Goal: Task Accomplishment & Management: Complete application form

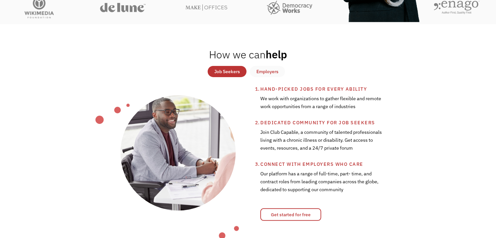
scroll to position [66, 0]
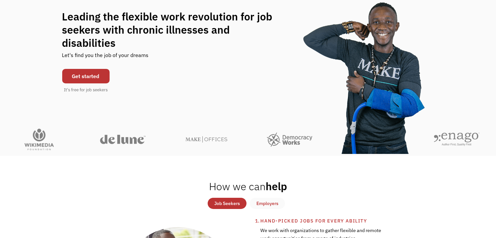
click at [83, 70] on link "Get started" at bounding box center [85, 76] width 47 height 14
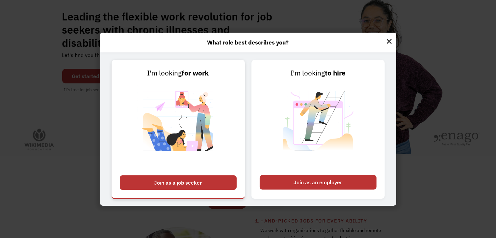
click at [172, 183] on div "Join as a job seeker" at bounding box center [178, 182] width 117 height 14
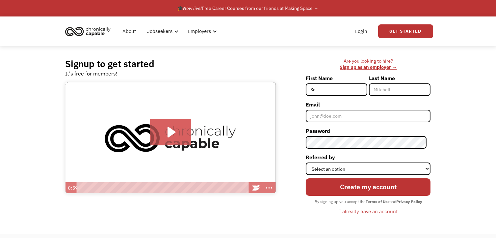
type input "S"
click at [168, 129] on icon "Play Video: Introducing Chronically Capable" at bounding box center [171, 132] width 8 height 11
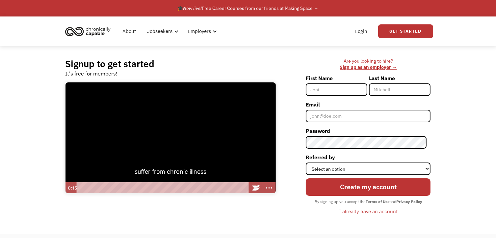
click at [236, 167] on div at bounding box center [170, 137] width 210 height 111
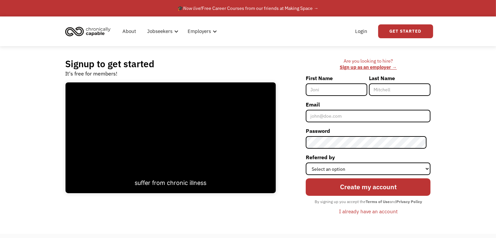
click at [356, 90] on input "First Name" at bounding box center [337, 89] width 62 height 13
type input "[PERSON_NAME]"
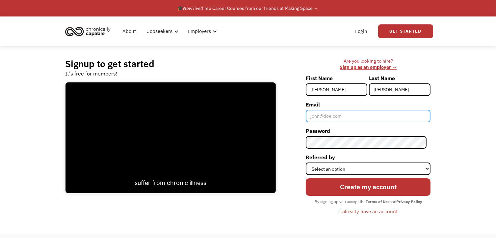
click at [343, 116] on input "Email" at bounding box center [368, 116] width 125 height 13
type input "[EMAIL_ADDRESS][DOMAIN_NAME]"
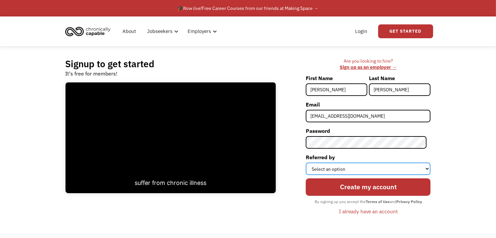
click at [428, 168] on select "Select an option Instagram Facebook Twitter Search Engine News Article Word of …" at bounding box center [368, 168] width 125 height 13
select select "Search Engine"
click at [310, 162] on select "Select an option Instagram Facebook Twitter Search Engine News Article Word of …" at bounding box center [368, 168] width 125 height 13
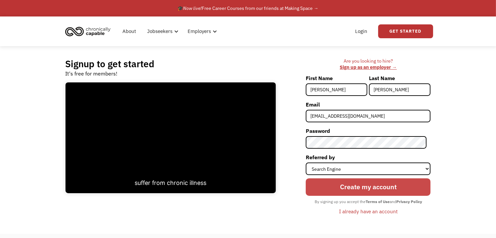
click at [377, 184] on input "Create my account" at bounding box center [368, 186] width 125 height 17
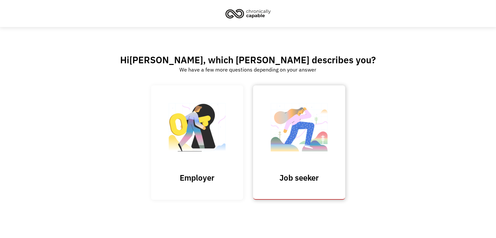
click at [315, 176] on h3 "Job seeker" at bounding box center [299, 177] width 66 height 10
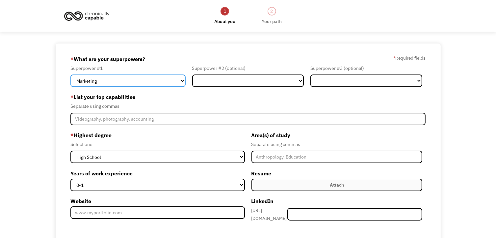
click at [183, 80] on select "Marketing Human Resources Finance Technology Operations Sales Industrial & Manu…" at bounding box center [127, 80] width 115 height 13
select select "Administration"
click at [70, 74] on select "Marketing Human Resources Finance Technology Operations Sales Industrial & Manu…" at bounding box center [127, 80] width 115 height 13
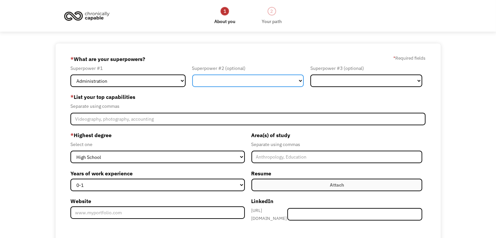
click at [300, 80] on select "Marketing Human Resources Finance Technology Operations Sales Industrial & Manu…" at bounding box center [248, 80] width 112 height 13
select select "Customer Service"
click at [192, 74] on select "Marketing Human Resources Finance Technology Operations Sales Industrial & Manu…" at bounding box center [248, 80] width 112 height 13
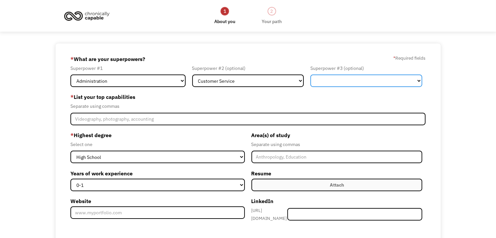
click at [418, 81] on select "Marketing Human Resources Finance Technology Operations Sales Industrial & Manu…" at bounding box center [366, 80] width 112 height 13
select select "Other"
click at [310, 74] on select "Marketing Human Resources Finance Technology Operations Sales Industrial & Manu…" at bounding box center [366, 80] width 112 height 13
click at [420, 80] on select "Marketing Human Resources Finance Technology Operations Sales Industrial & Manu…" at bounding box center [366, 80] width 112 height 13
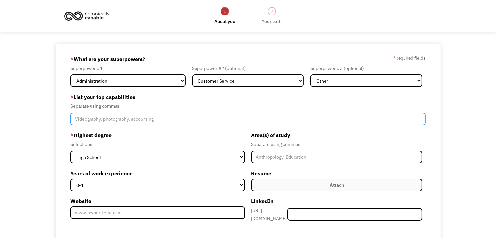
click at [90, 116] on input "Member-Create-Step1" at bounding box center [247, 119] width 355 height 13
click at [203, 118] on input "Accounts Receivable/Payable, Customer Service, Create Flyers, Photographer," at bounding box center [247, 119] width 355 height 13
click at [253, 120] on input "Accounts Receivable/Payable, Customer Service, Create Flyers/Videos, Photograph…" at bounding box center [247, 119] width 355 height 13
type input "Accounts Receivable/Payable, Customer Service, Create Flyers/Videos, Photograph…"
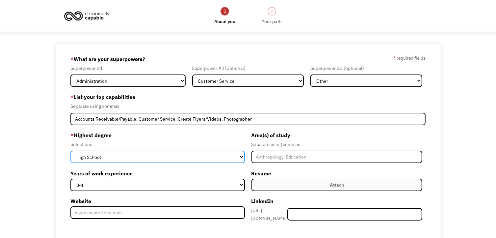
click at [241, 156] on select "High School Associates Bachelors Master's PhD" at bounding box center [157, 156] width 174 height 13
select select "associates"
click at [70, 150] on select "High School Associates Bachelors Master's PhD" at bounding box center [157, 156] width 174 height 13
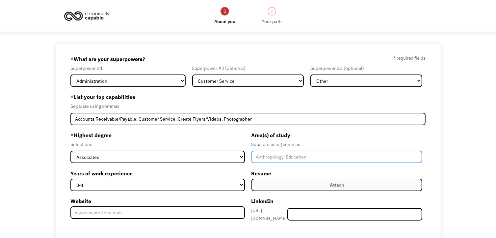
click at [261, 158] on input "Member-Create-Step1" at bounding box center [336, 156] width 171 height 13
type input "Accounting"
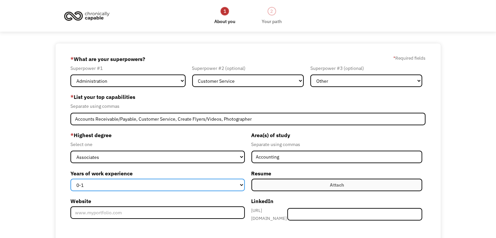
click at [241, 184] on select "0-1 2-4 5-10 11-15 15+" at bounding box center [157, 184] width 174 height 13
select select "15+"
click at [70, 178] on select "0-1 2-4 5-10 11-15 15+" at bounding box center [157, 184] width 174 height 13
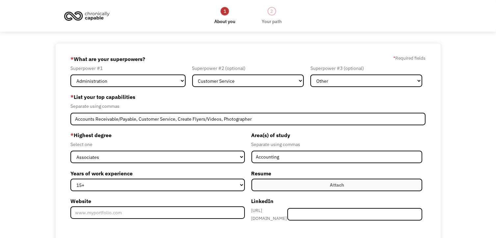
click at [335, 183] on div "Attach" at bounding box center [337, 185] width 14 height 8
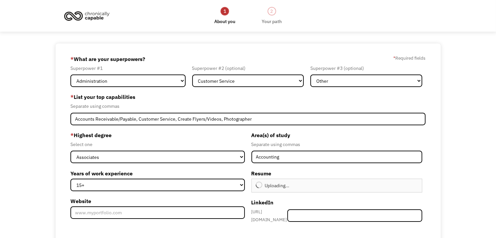
type input "Continue"
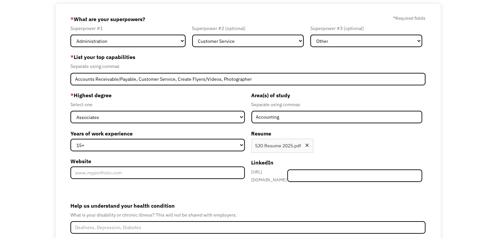
scroll to position [66, 0]
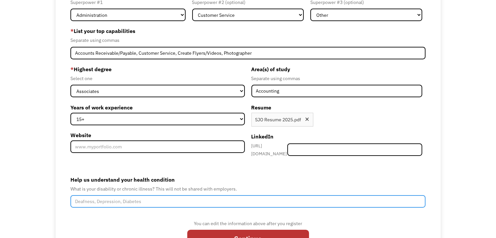
click at [130, 197] on input "Help us understand your health condition" at bounding box center [247, 201] width 355 height 13
type input "P"
type input "G"
click at [79, 197] on input "Fybromyalgia" at bounding box center [247, 201] width 355 height 13
click at [118, 201] on input "Fibromyalgia" at bounding box center [247, 201] width 355 height 13
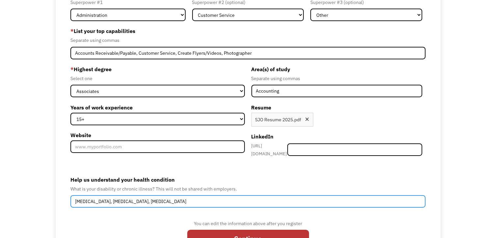
click at [73, 197] on input "Fibromyalgia, Sciatic Nerve, Arthritis" at bounding box center [247, 201] width 355 height 13
click at [180, 198] on input "Pain (Fibromyalgia, Sciatic Nerve, Arthritis) trouble sitting, standing, and ly…" at bounding box center [247, 201] width 355 height 13
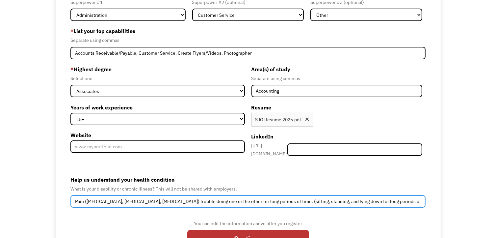
click at [346, 197] on input "Pain (Fibromyalgia, Sciatic Nerve, Arthritis) trouble doing one or the other fo…" at bounding box center [247, 201] width 355 height 13
click at [321, 197] on input "Pain (Fibromyalgia, Sciatic Nerve, Arthritis) trouble doing one or the other fo…" at bounding box center [247, 201] width 355 height 13
click at [343, 199] on input "Pain (Fibromyalgia, Sciatic Nerve, Arthritis) trouble doing one or the other fo…" at bounding box center [247, 201] width 355 height 13
click at [277, 199] on input "Pain (Fibromyalgia, Sciatic Nerve, Arthritis) trouble doing one or the other fo…" at bounding box center [247, 201] width 355 height 13
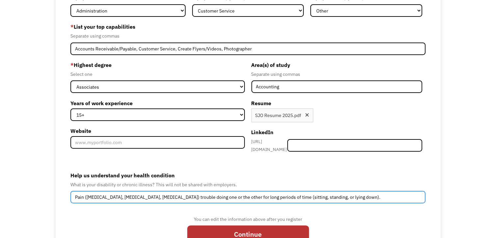
scroll to position [32, 0]
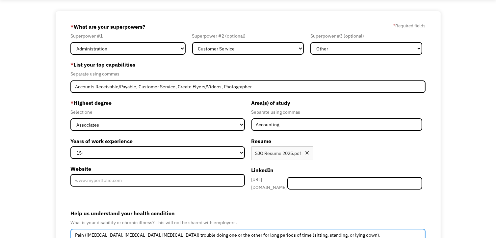
type input "Pain (Fibromyalgia, Sciatic Nerve, Arthritis) trouble doing one or the other fo…"
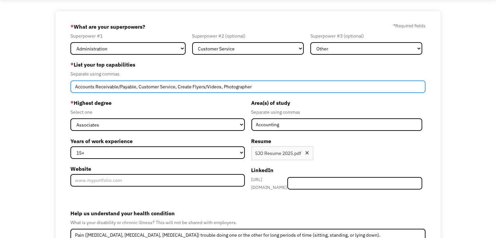
click at [251, 87] on input "Accounts Receivable/Payable, Customer Service, Create Flyers/Videos, Photograph…" at bounding box center [247, 86] width 355 height 13
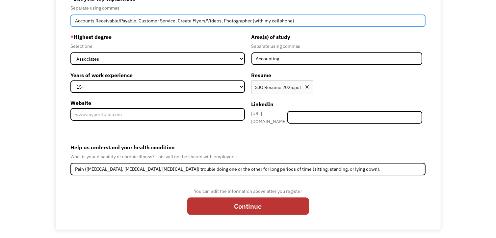
scroll to position [0, 0]
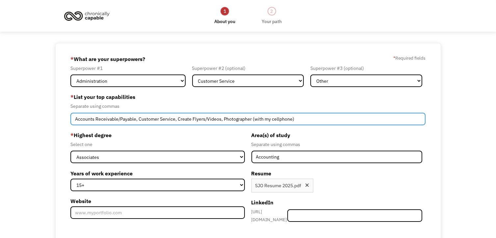
drag, startPoint x: 250, startPoint y: 119, endPoint x: 299, endPoint y: 121, distance: 48.4
click at [299, 121] on input "Accounts Receivable/Payable, Customer Service, Create Flyers/Videos, Photograph…" at bounding box center [247, 119] width 355 height 13
click at [176, 119] on input "Accounts Receivable/Payable, Customer Service, Create Flyers/Videos, Photograph…" at bounding box center [247, 119] width 355 height 13
click at [322, 117] on input "Accounts Receivable/Payable, Customer Service, Administrative Assistance, Creat…" at bounding box center [247, 119] width 355 height 13
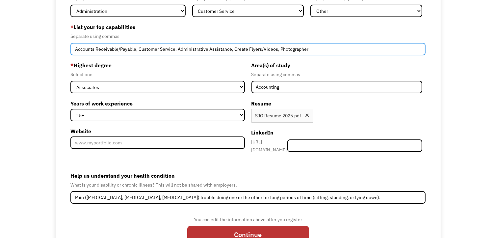
scroll to position [98, 0]
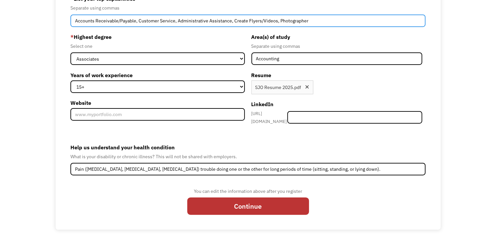
type input "Accounts Receivable/Payable, Customer Service, Administrative Assistance, Creat…"
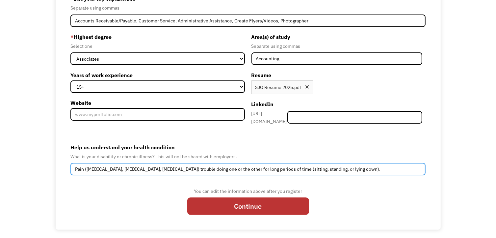
drag, startPoint x: 163, startPoint y: 165, endPoint x: 349, endPoint y: 169, distance: 185.9
click at [349, 169] on input "Pain (Fibromyalgia, Sciatic Nerve, Arthritis) trouble doing one or the other fo…" at bounding box center [247, 169] width 355 height 13
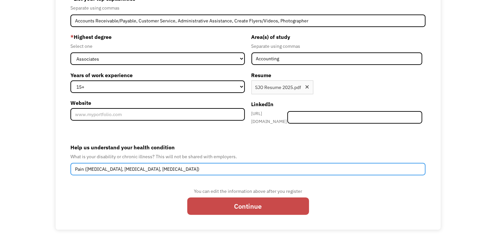
type input "Pain (Fibromyalgia, Sciatic Nerve, Arthritis)"
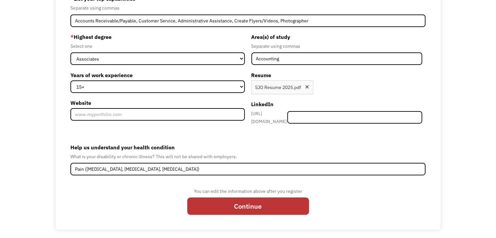
drag, startPoint x: 240, startPoint y: 204, endPoint x: 172, endPoint y: 197, distance: 68.4
click at [240, 204] on input "Continue" at bounding box center [248, 205] width 122 height 17
type input "Please wait..."
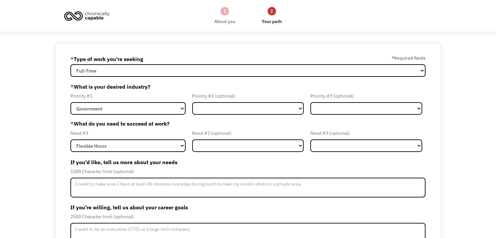
select select "Both Full-Time and Part-Time"
click at [70, 64] on select "Full-Time Part-Time Both Full-Time and Part-Time" at bounding box center [247, 70] width 355 height 13
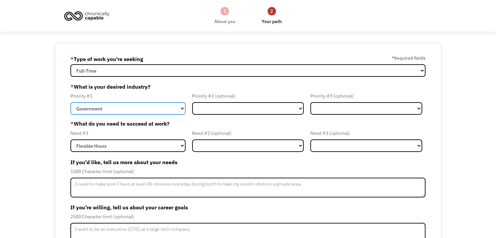
click at [182, 107] on select "Government Finance & Insurance Health & Social Care Tech & Engineering Creative…" at bounding box center [127, 108] width 115 height 13
select select "Administrative"
click at [70, 102] on select "Government Finance & Insurance Health & Social Care Tech & Engineering Creative…" at bounding box center [127, 108] width 115 height 13
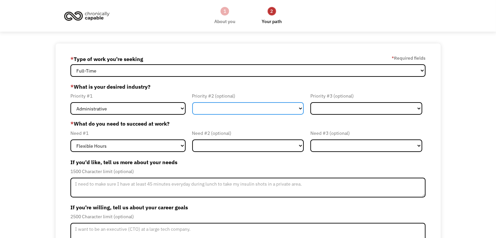
click at [299, 107] on select "Government Finance & Insurance Health & Social Care Tech & Engineering Creative…" at bounding box center [248, 108] width 112 height 13
select select "Finance & Insurance"
click at [192, 102] on select "Government Finance & Insurance Health & Social Care Tech & Engineering Creative…" at bounding box center [248, 108] width 112 height 13
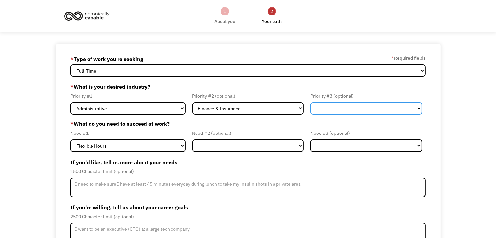
click at [417, 108] on select "Government Finance & Insurance Health & Social Care Tech & Engineering Creative…" at bounding box center [366, 108] width 112 height 13
select select "Creative & Design"
click at [310, 102] on select "Government Finance & Insurance Health & Social Care Tech & Engineering Creative…" at bounding box center [366, 108] width 112 height 13
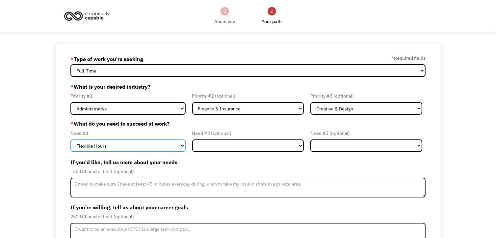
click at [181, 144] on select "Flexible Hours Remote Work Service Animal On-site Accommodations Visual Support…" at bounding box center [127, 145] width 115 height 13
select select "Remote Work"
click at [70, 139] on select "Flexible Hours Remote Work Service Animal On-site Accommodations Visual Support…" at bounding box center [127, 145] width 115 height 13
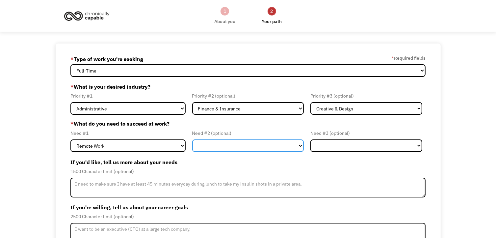
click at [300, 147] on select "Flexible Hours Remote Work Service Animal On-site Accommodations Visual Support…" at bounding box center [248, 145] width 112 height 13
select select "On-site Accommodations"
click at [192, 139] on select "Flexible Hours Remote Work Service Animal On-site Accommodations Visual Support…" at bounding box center [248, 145] width 112 height 13
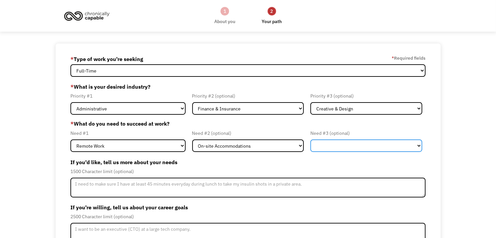
click at [418, 144] on select "Flexible Hours Remote Work Service Animal On-site Accommodations Visual Support…" at bounding box center [366, 145] width 112 height 13
select select "Flexible Hours"
click at [310, 139] on select "Flexible Hours Remote Work Service Animal On-site Accommodations Visual Support…" at bounding box center [366, 145] width 112 height 13
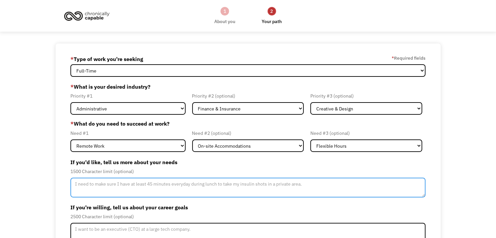
click at [141, 186] on textarea "Member-Update-Form-Step2" at bounding box center [247, 187] width 355 height 20
click at [351, 183] on textarea "Commute less than 45 miles, on-site will need comfortable chair for back & neck…" at bounding box center [247, 187] width 355 height 20
click at [374, 185] on textarea "Commute less than 45 miles, on-site will need comfortable chair for back & neck…" at bounding box center [247, 187] width 355 height 20
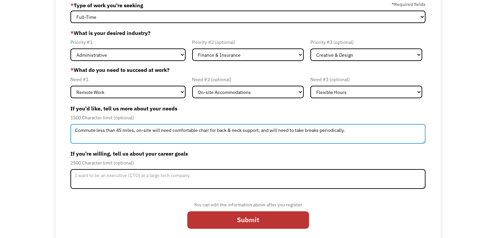
scroll to position [58, 0]
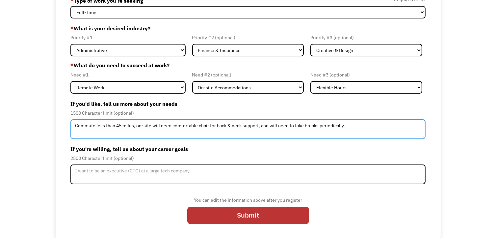
click at [74, 125] on textarea "Commute less than 45 miles, on-site will need comfortable chair for back & neck…" at bounding box center [247, 129] width 355 height 20
type textarea "Prefer a remote or hybrid job. Commute less than 45 miles, on-site will need co…"
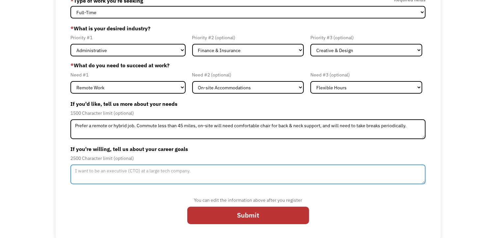
click at [107, 171] on textarea "Member-Update-Form-Step2" at bounding box center [247, 174] width 355 height 20
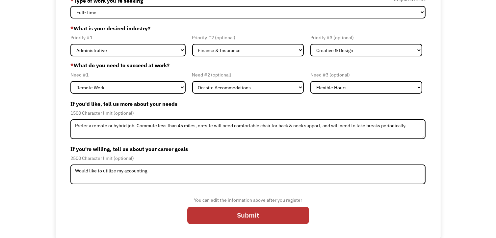
click at [443, 176] on div "68dc3ccd938ed69f689eb762 sjowens1104@yahoo.com Sean Owens * Type of work you're…" at bounding box center [248, 111] width 496 height 253
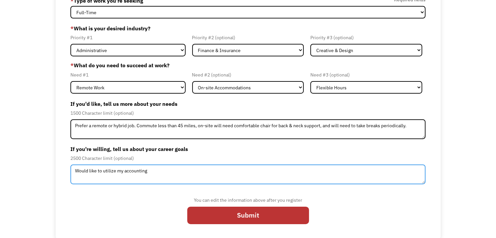
click at [157, 175] on textarea "Would like to utilize my accounting" at bounding box center [247, 174] width 355 height 20
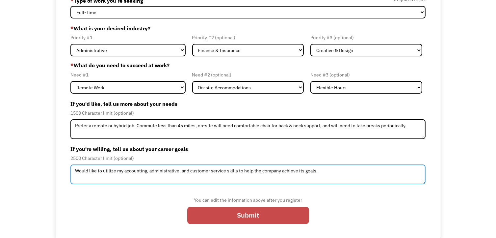
type textarea "Would like to utilize my accounting, administrative, and customer service skill…"
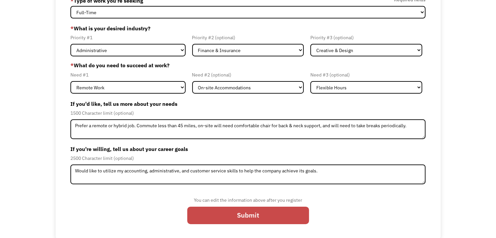
click at [258, 218] on input "Submit" at bounding box center [248, 214] width 122 height 17
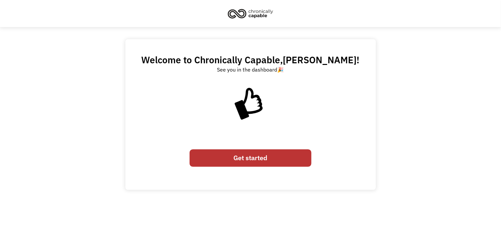
click at [266, 159] on link "Get started" at bounding box center [250, 157] width 122 height 17
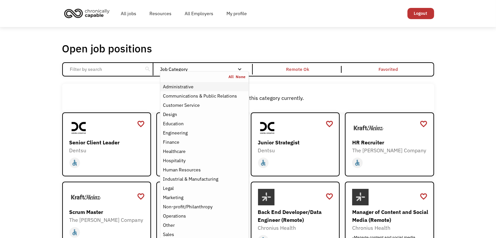
click at [191, 87] on div "Administrative" at bounding box center [178, 87] width 31 height 8
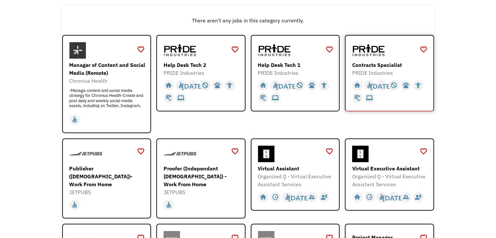
scroll to position [132, 0]
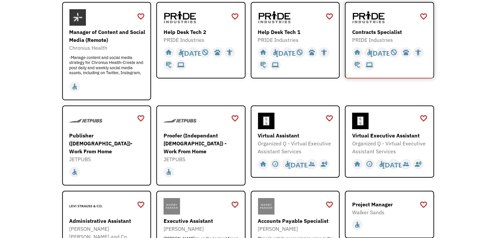
click at [380, 31] on div "Contracts Specialist" at bounding box center [390, 32] width 76 height 8
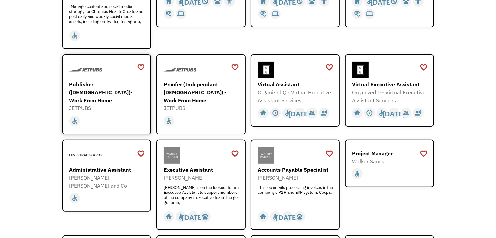
scroll to position [197, 0]
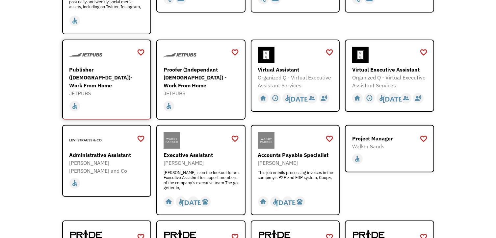
click at [117, 80] on div "Publisher ([DEMOGRAPHIC_DATA])- Work From Home" at bounding box center [107, 77] width 76 height 24
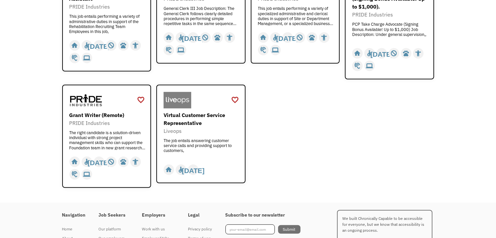
scroll to position [490, 0]
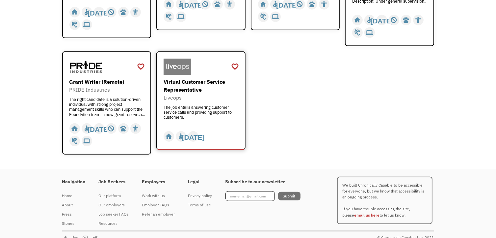
click at [198, 93] on div "Liveops" at bounding box center [201, 97] width 76 height 8
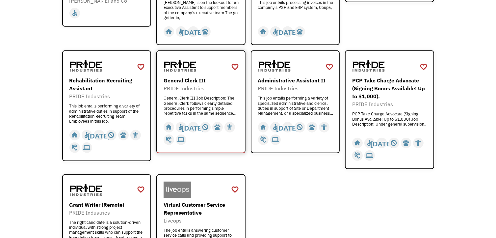
scroll to position [325, 0]
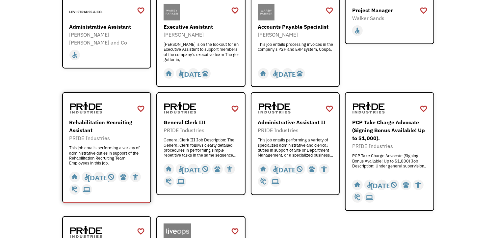
click at [102, 118] on div "Rehabilitation Recruiting Assistant" at bounding box center [107, 126] width 76 height 16
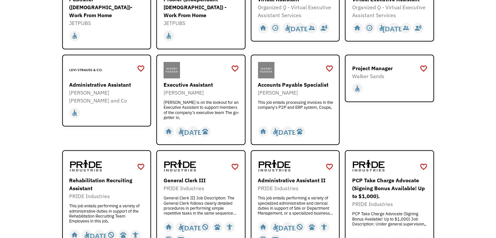
scroll to position [260, 0]
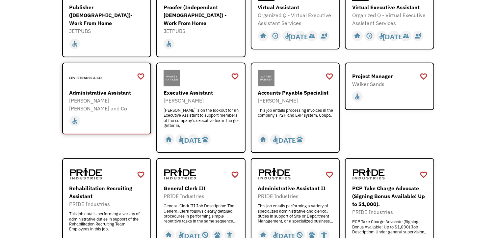
click at [98, 88] on div "Administrative Assistant" at bounding box center [107, 92] width 76 height 8
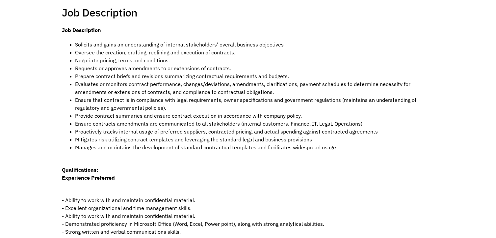
scroll to position [164, 0]
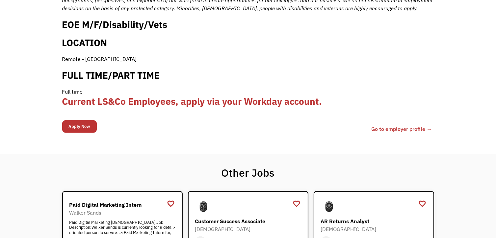
scroll to position [691, 0]
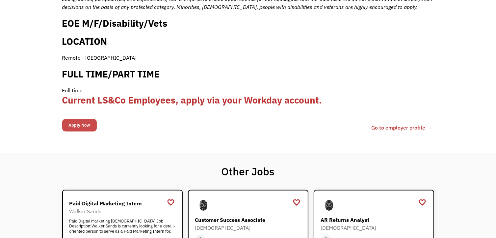
click at [83, 119] on input "Apply Now" at bounding box center [79, 125] width 35 height 13
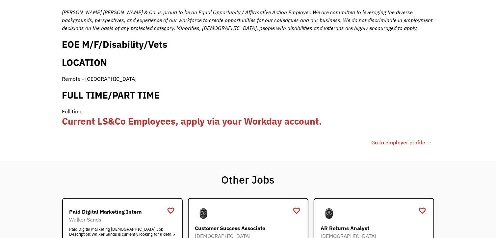
scroll to position [712, 0]
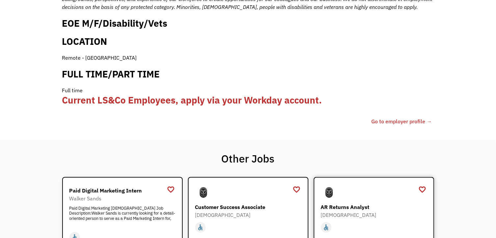
click at [341, 203] on div "AR Returns Analyst" at bounding box center [375, 207] width 108 height 8
